Goal: Information Seeking & Learning: Learn about a topic

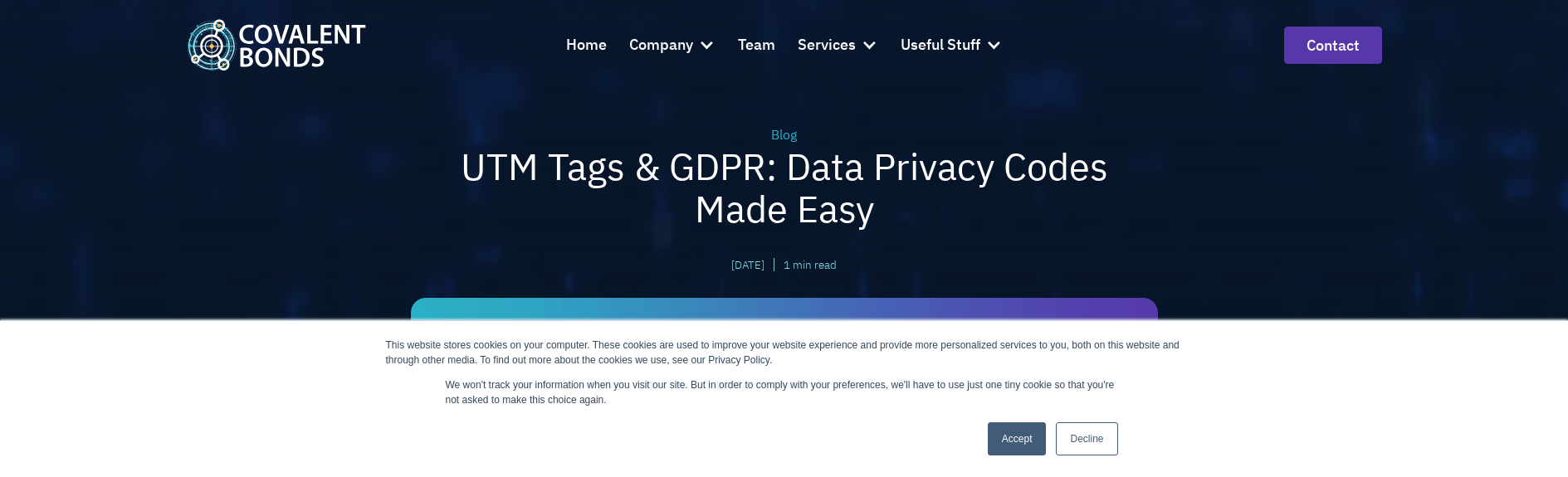
scroll to position [83, 0]
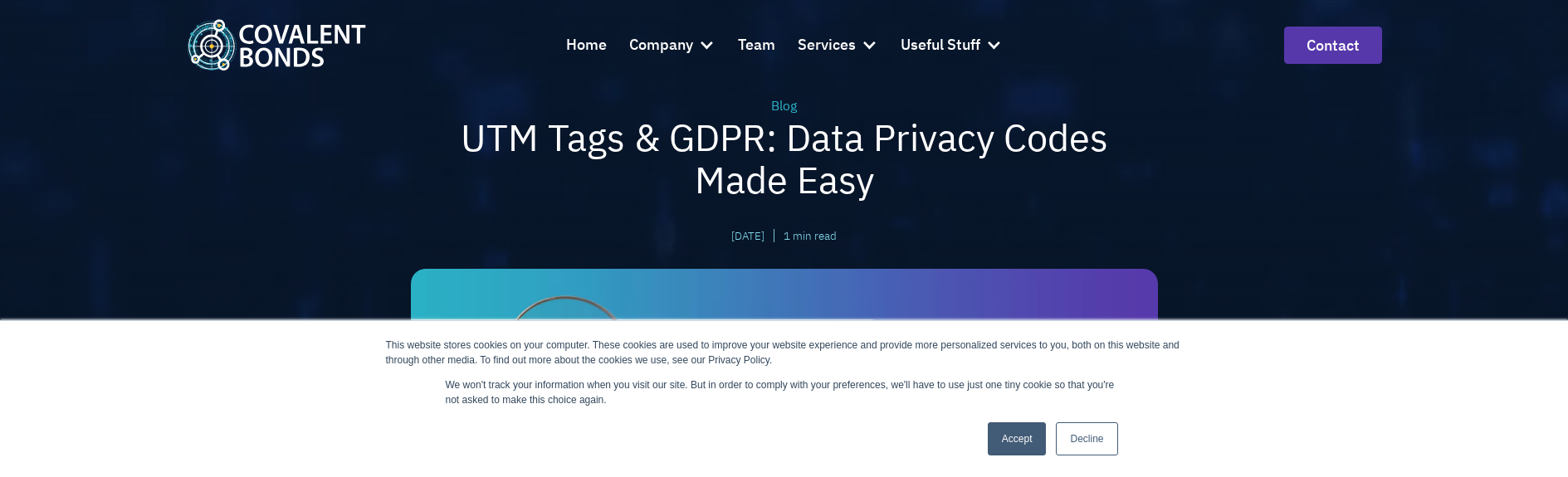
click at [1284, 197] on div "Blog UTM Tags & GDPR: Data Privacy Codes Made Easy [DATE] | 1 min read | |" at bounding box center [784, 216] width 1568 height 598
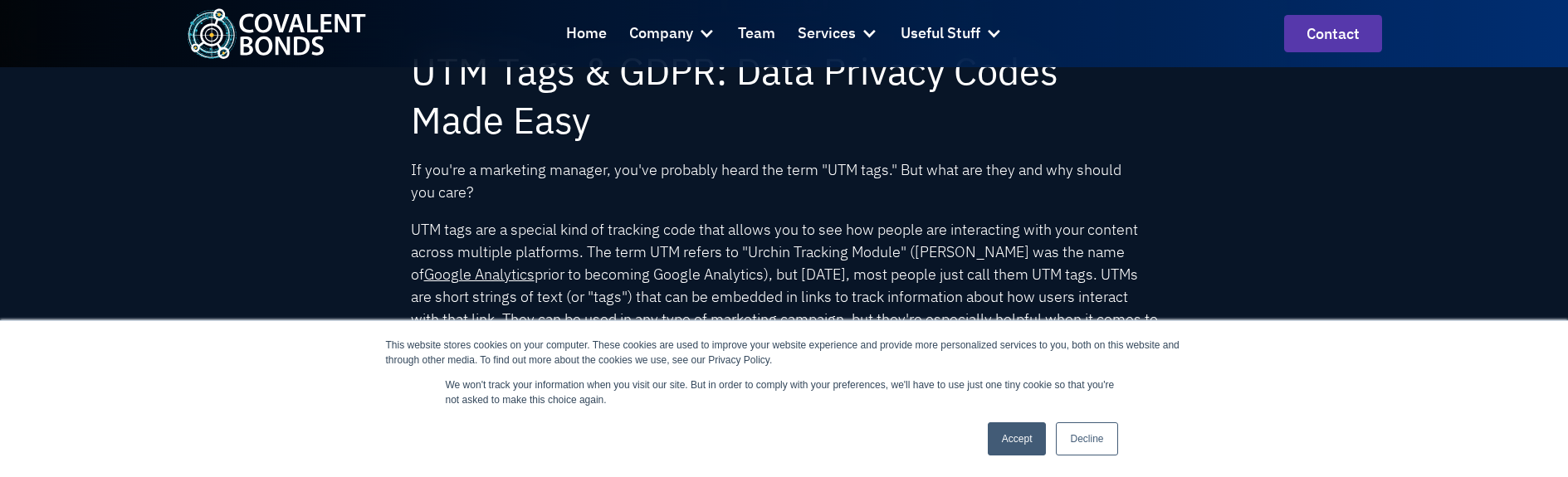
scroll to position [581, 0]
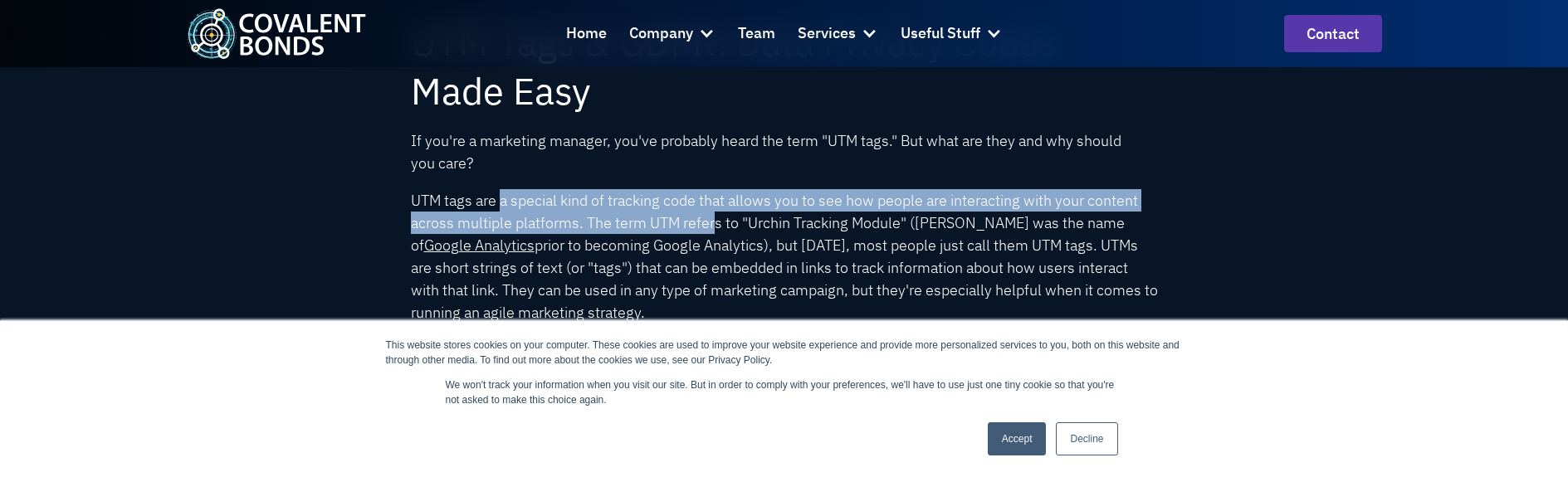
drag, startPoint x: 501, startPoint y: 196, endPoint x: 716, endPoint y: 231, distance: 217.8
click at [716, 231] on p "UTM tags are a special kind of tracking code that allows you to see how people …" at bounding box center [784, 256] width 747 height 134
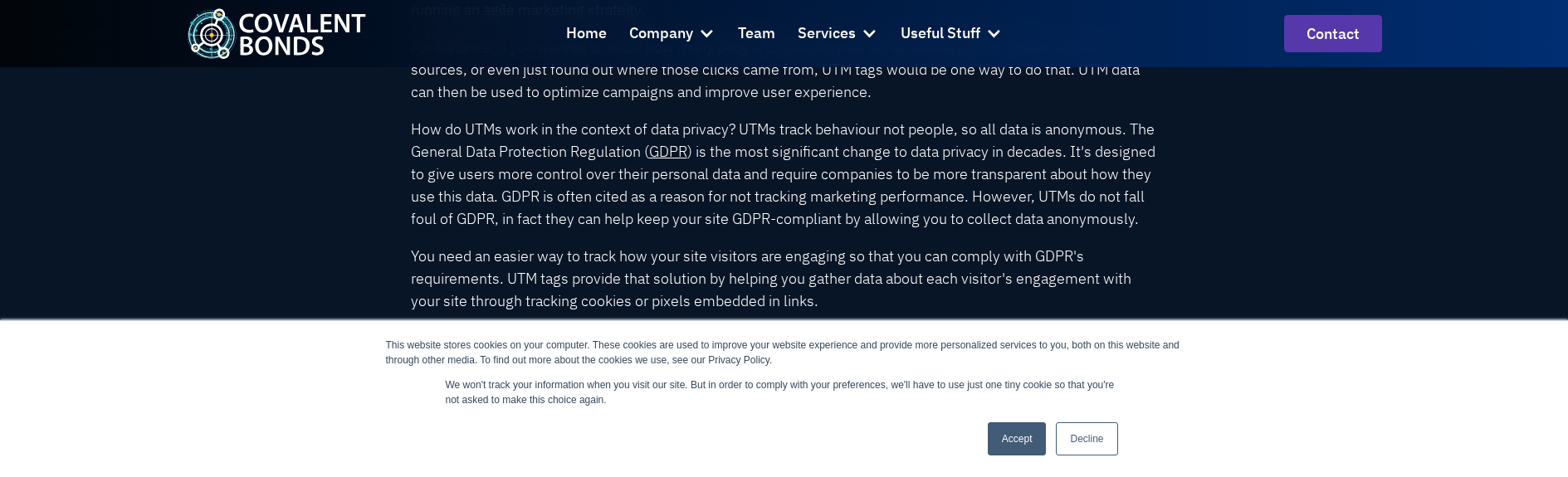
scroll to position [913, 0]
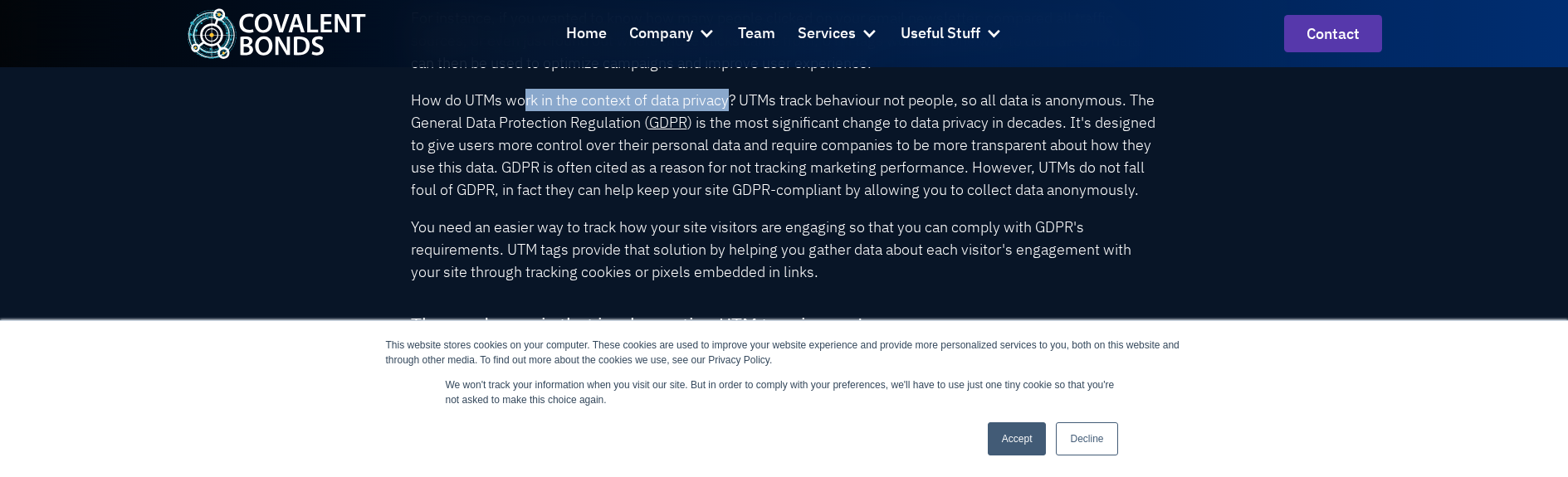
drag, startPoint x: 525, startPoint y: 112, endPoint x: 774, endPoint y: 108, distance: 249.0
click at [747, 107] on p "How do UTMs work in the context of data privacy? UTMs track behaviour not peopl…" at bounding box center [784, 145] width 747 height 112
click at [952, 107] on p "How do UTMs work in the context of data privacy? UTMs track behaviour not peopl…" at bounding box center [784, 145] width 747 height 112
drag, startPoint x: 465, startPoint y: 102, endPoint x: 694, endPoint y: 106, distance: 229.0
click at [694, 106] on p "How do UTMs work in the context of data privacy? UTMs track behaviour not peopl…" at bounding box center [784, 145] width 747 height 112
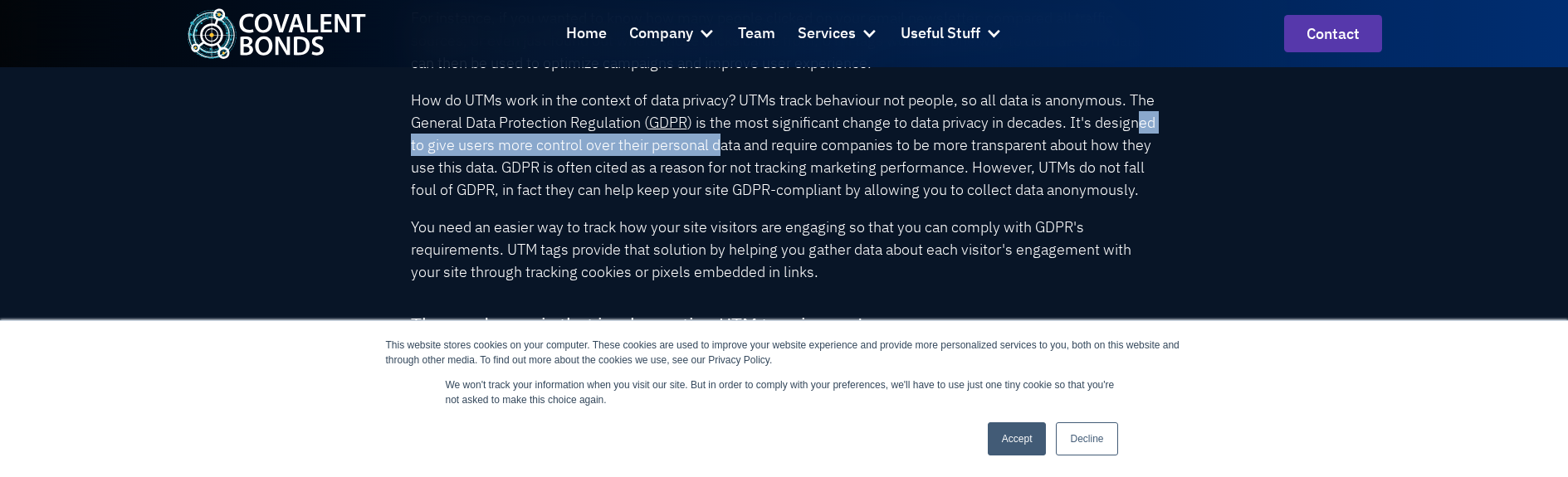
drag, startPoint x: 451, startPoint y: 147, endPoint x: 787, endPoint y: 147, distance: 336.0
click at [787, 147] on p "How do UTMs work in the context of data privacy? UTMs track behaviour not peopl…" at bounding box center [784, 145] width 747 height 112
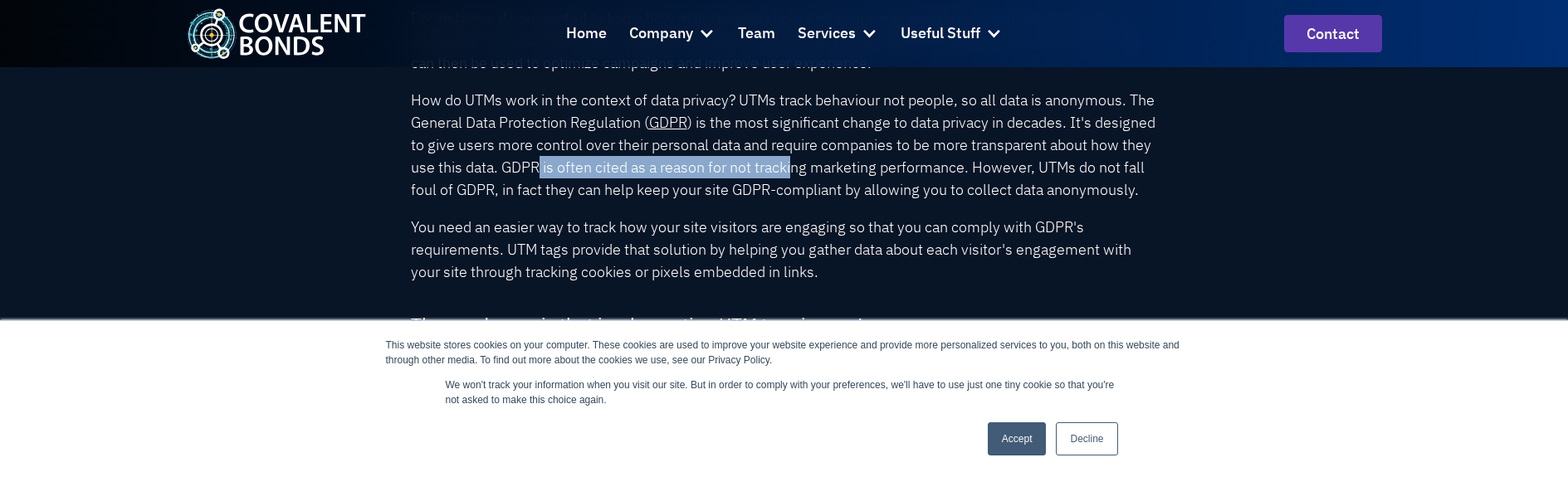
drag, startPoint x: 646, startPoint y: 165, endPoint x: 902, endPoint y: 172, distance: 256.1
click at [902, 172] on p "How do UTMs work in the context of data privacy? UTMs track behaviour not peopl…" at bounding box center [784, 145] width 747 height 112
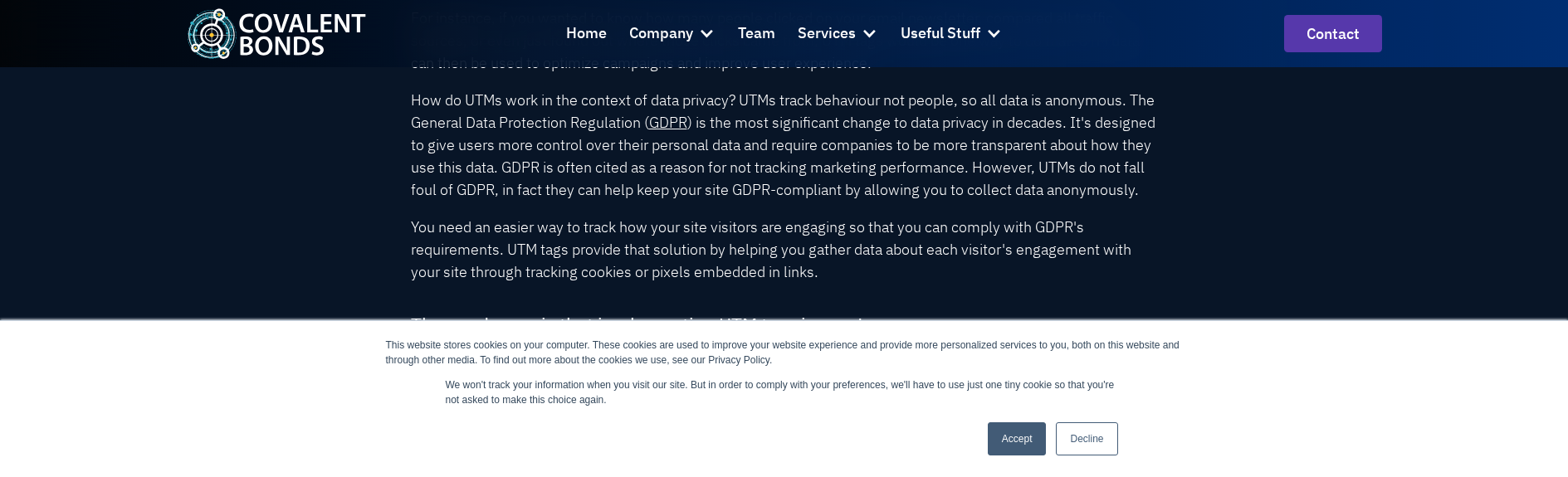
drag, startPoint x: 515, startPoint y: 215, endPoint x: 26, endPoint y: 303, distance: 496.9
click at [515, 201] on p "How do UTMs work in the context of data privacy? UTMs track behaviour not peopl…" at bounding box center [784, 145] width 747 height 112
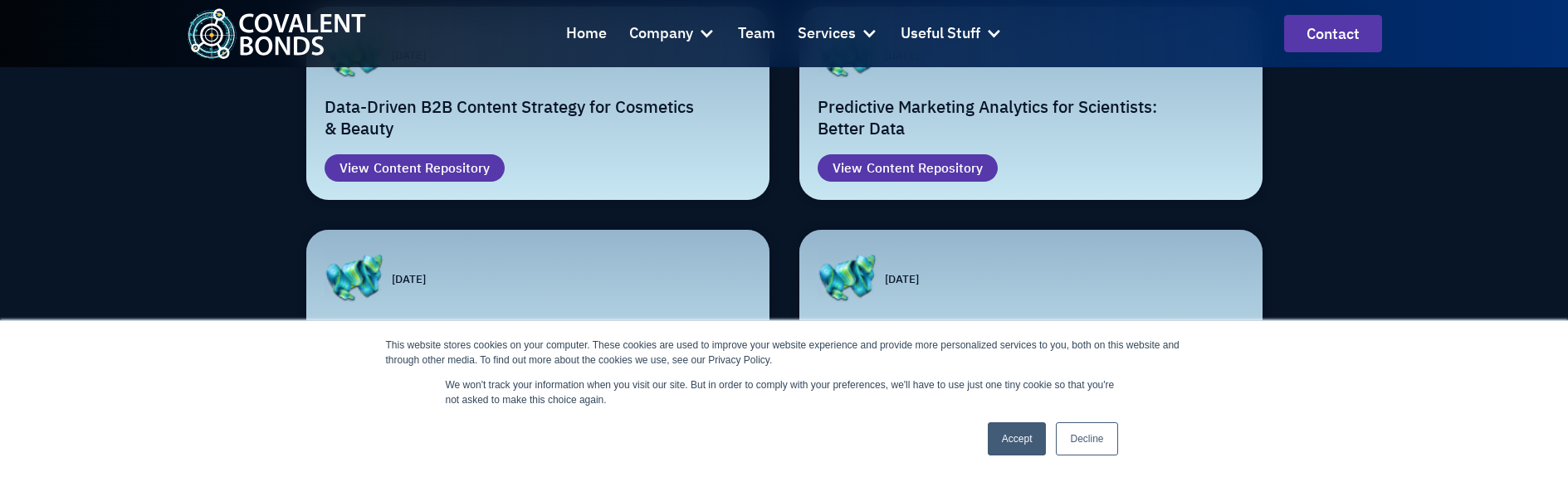
scroll to position [1660, 0]
